Goal: Task Accomplishment & Management: Complete application form

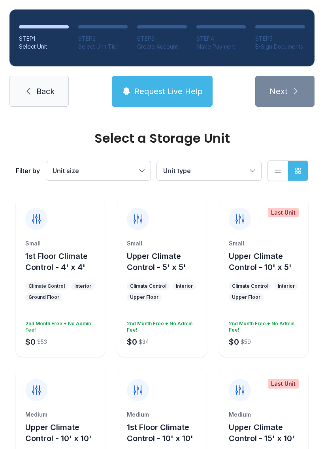
click at [36, 91] on span "Back" at bounding box center [45, 91] width 18 height 11
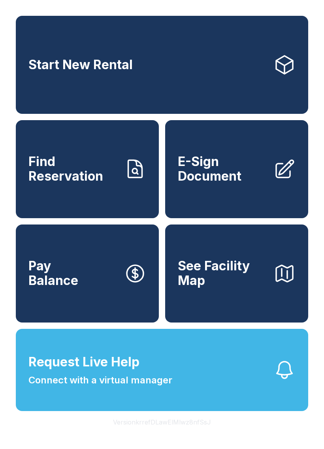
click at [133, 91] on link "Start New Rental" at bounding box center [162, 65] width 292 height 98
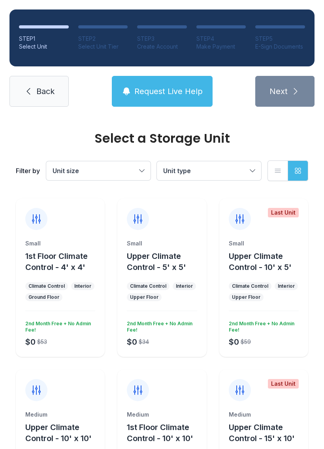
click at [53, 103] on link "Back" at bounding box center [38, 91] width 59 height 31
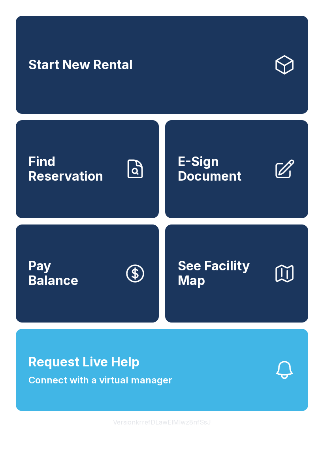
click at [149, 387] on span "Request Live Help Connect with a virtual manager" at bounding box center [100, 370] width 144 height 35
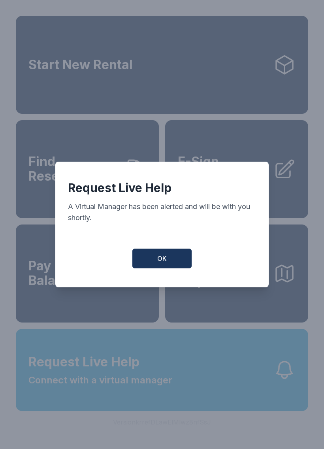
click at [170, 264] on button "OK" at bounding box center [161, 259] width 59 height 20
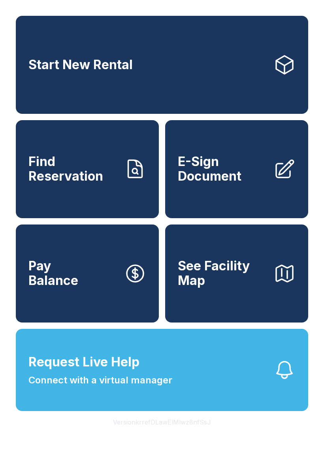
click at [230, 181] on span "E-Sign Document" at bounding box center [222, 169] width 89 height 29
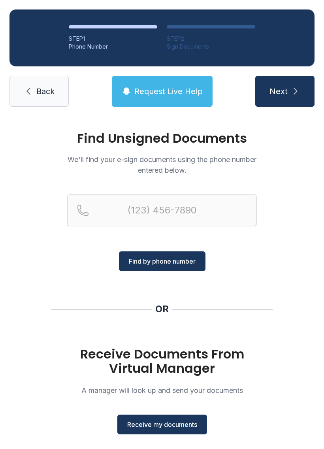
click at [183, 422] on span "Receive my documents" at bounding box center [162, 424] width 70 height 9
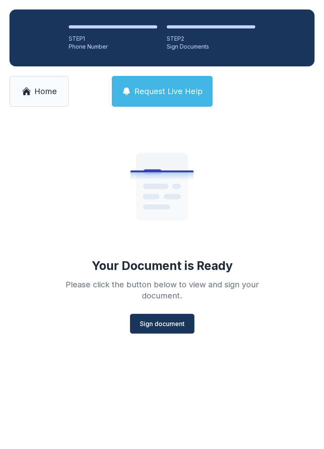
click at [162, 318] on button "Sign document" at bounding box center [162, 324] width 64 height 20
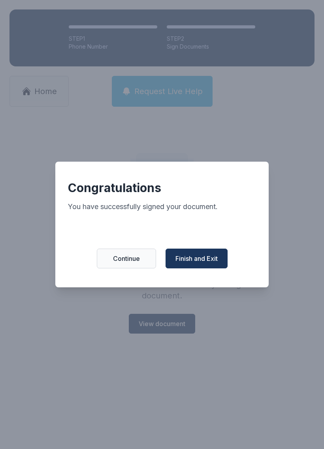
click at [198, 258] on span "Finish and Exit" at bounding box center [196, 258] width 42 height 9
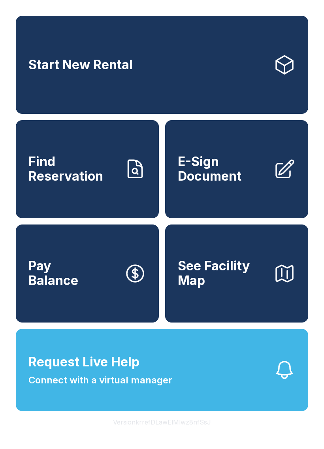
click at [213, 178] on span "E-Sign Document" at bounding box center [222, 169] width 89 height 29
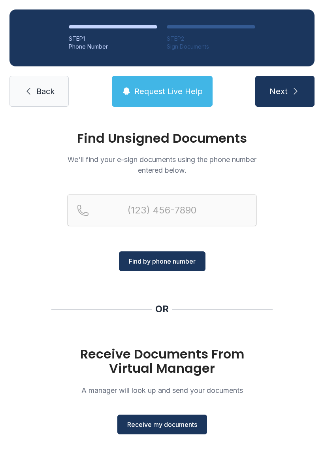
click at [172, 422] on span "Receive my documents" at bounding box center [162, 424] width 70 height 9
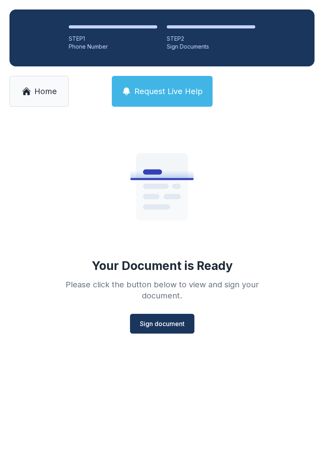
click at [163, 317] on button "Sign document" at bounding box center [162, 324] width 64 height 20
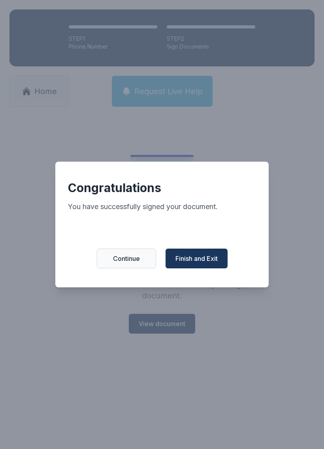
click at [197, 262] on span "Finish and Exit" at bounding box center [196, 258] width 42 height 9
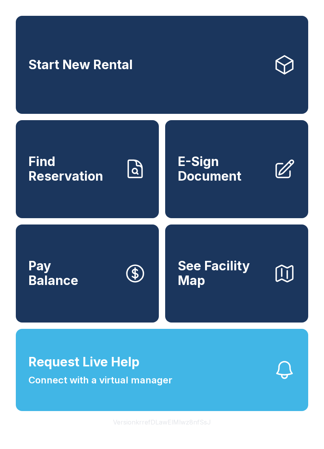
click at [244, 182] on span "E-Sign Document" at bounding box center [222, 169] width 89 height 29
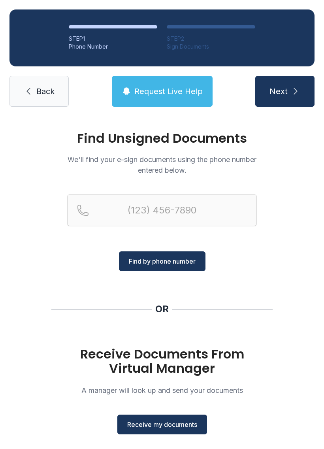
click at [158, 426] on span "Receive my documents" at bounding box center [162, 424] width 70 height 9
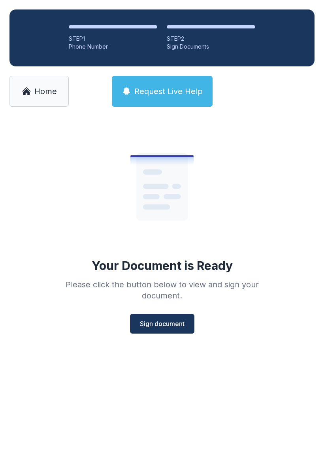
click at [172, 325] on span "Sign document" at bounding box center [162, 323] width 45 height 9
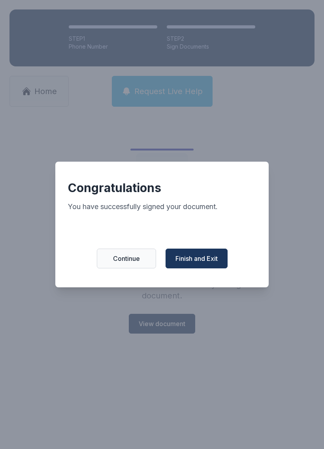
click at [228, 258] on button "Finish and Exit" at bounding box center [197, 259] width 62 height 20
